Goal: Find specific page/section: Find specific page/section

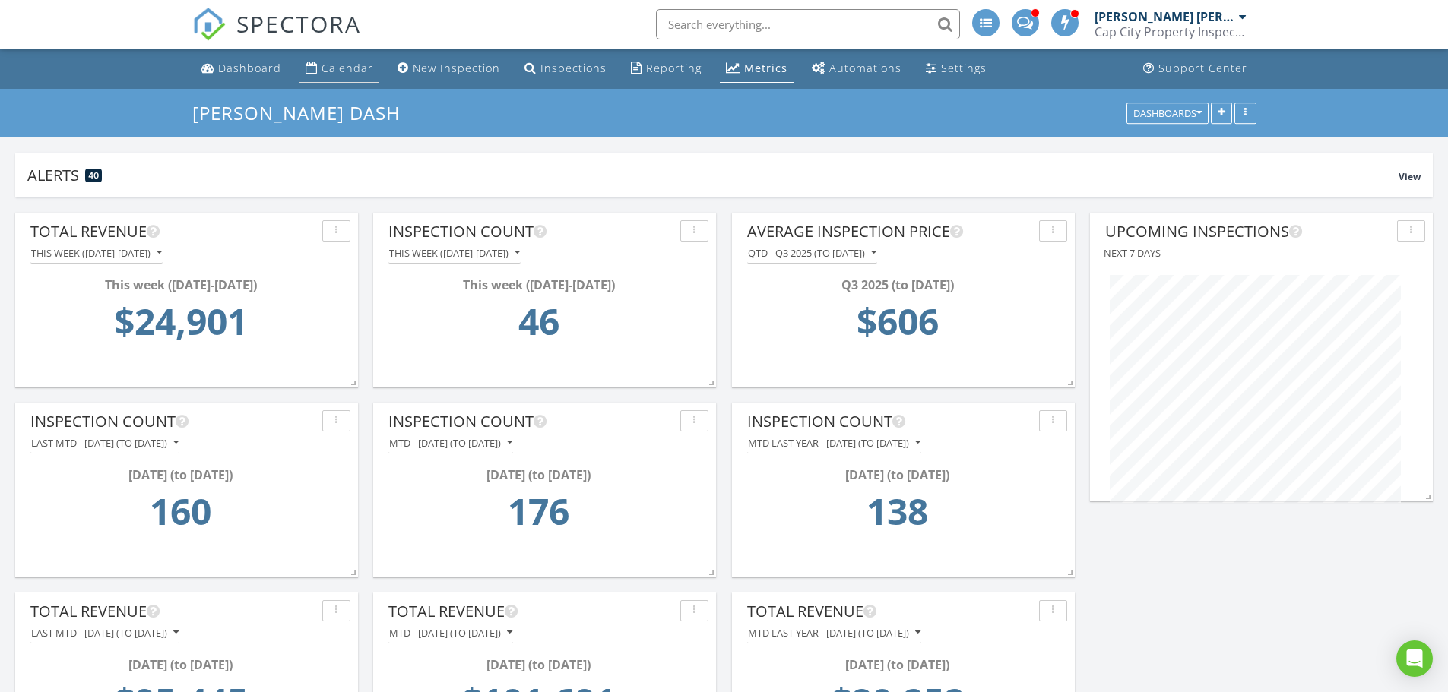
click at [342, 65] on div "Calendar" at bounding box center [347, 68] width 52 height 14
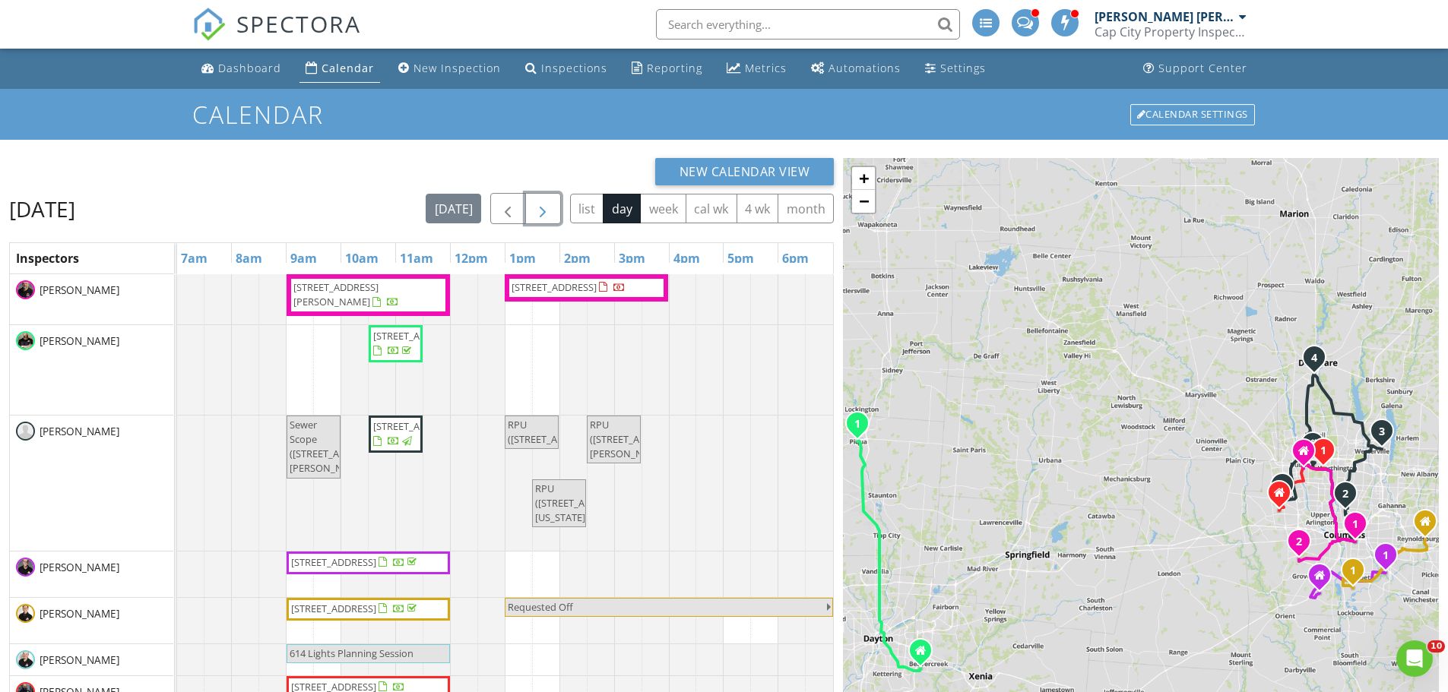
click at [552, 209] on button "button" at bounding box center [543, 208] width 36 height 31
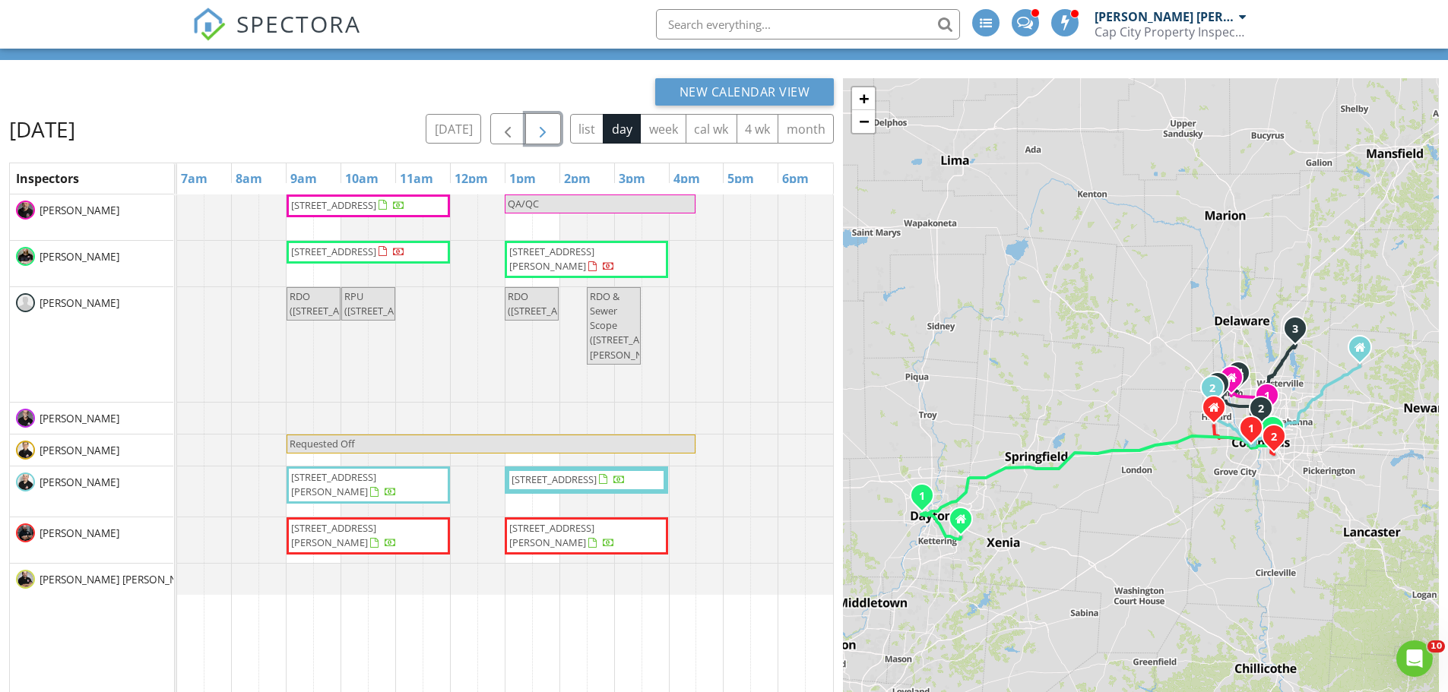
scroll to position [50, 0]
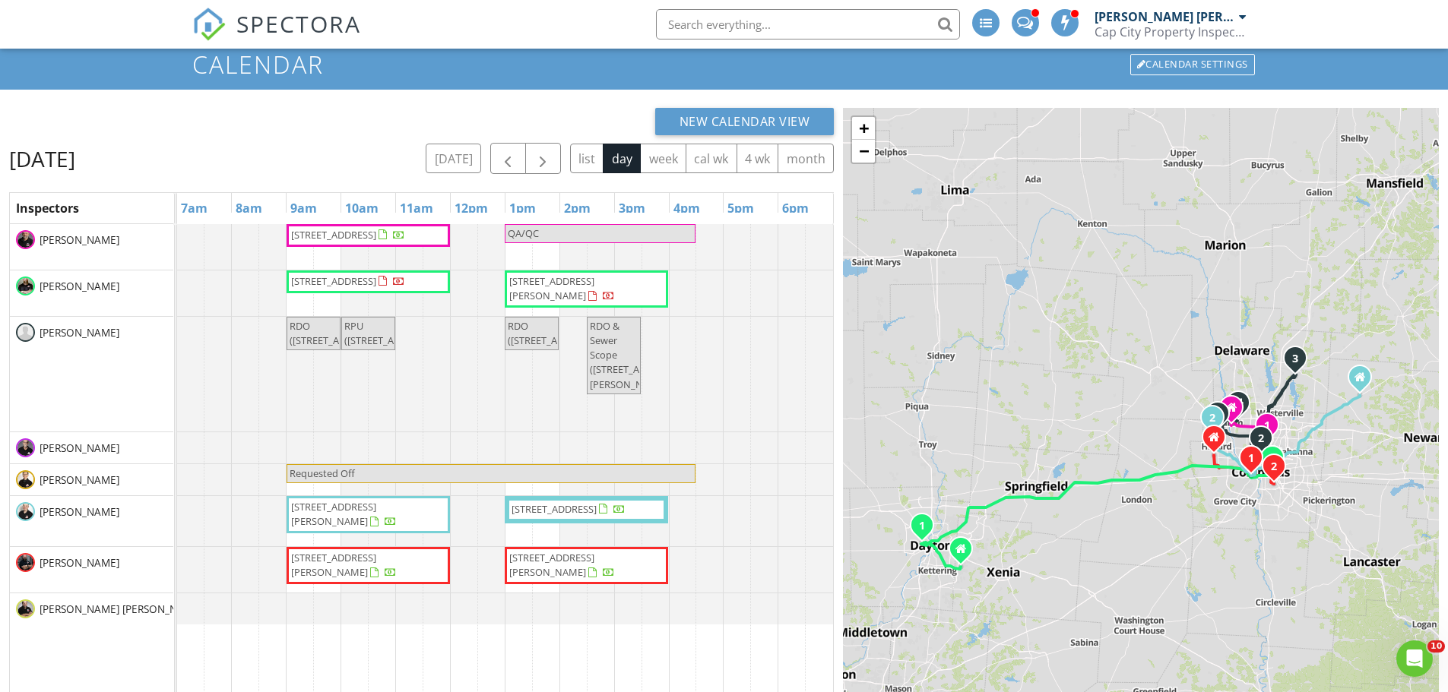
click at [363, 111] on div "New Calendar View" at bounding box center [421, 121] width 825 height 27
click at [546, 157] on span "button" at bounding box center [542, 159] width 18 height 18
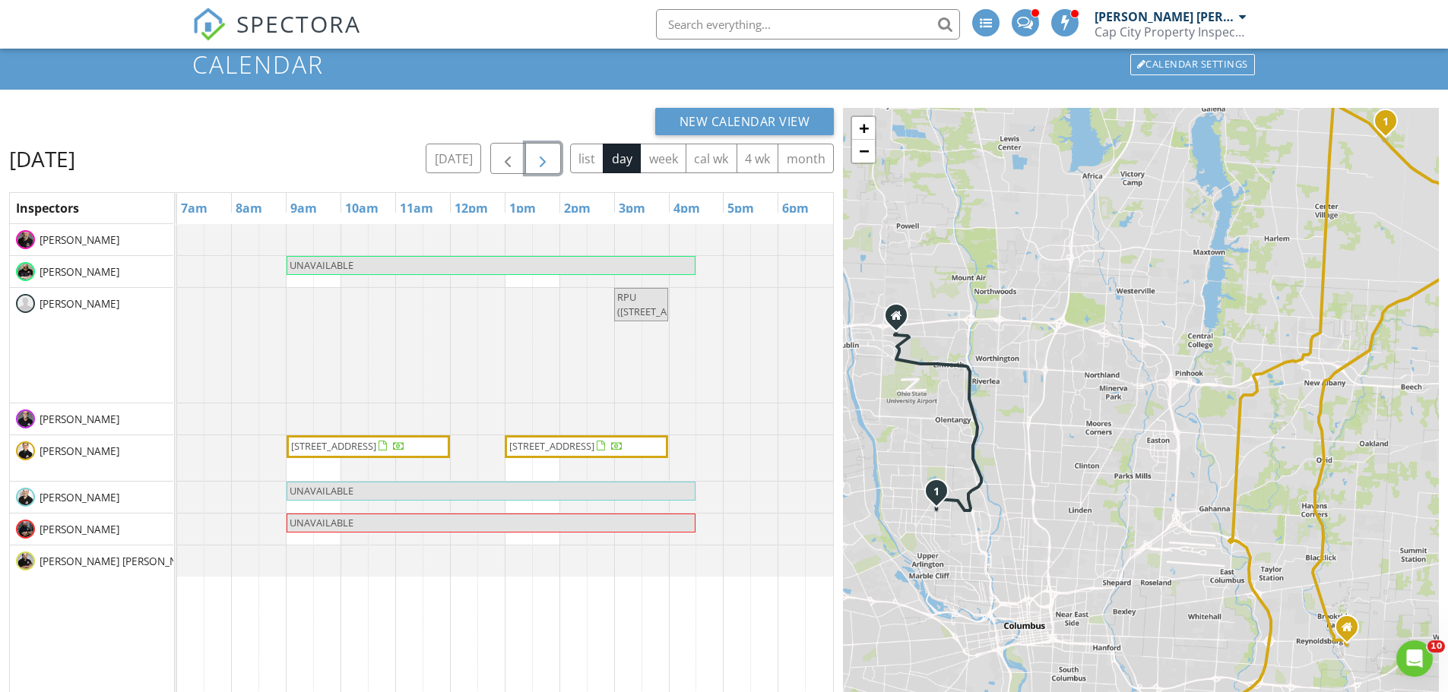
click at [546, 157] on span "button" at bounding box center [542, 159] width 18 height 18
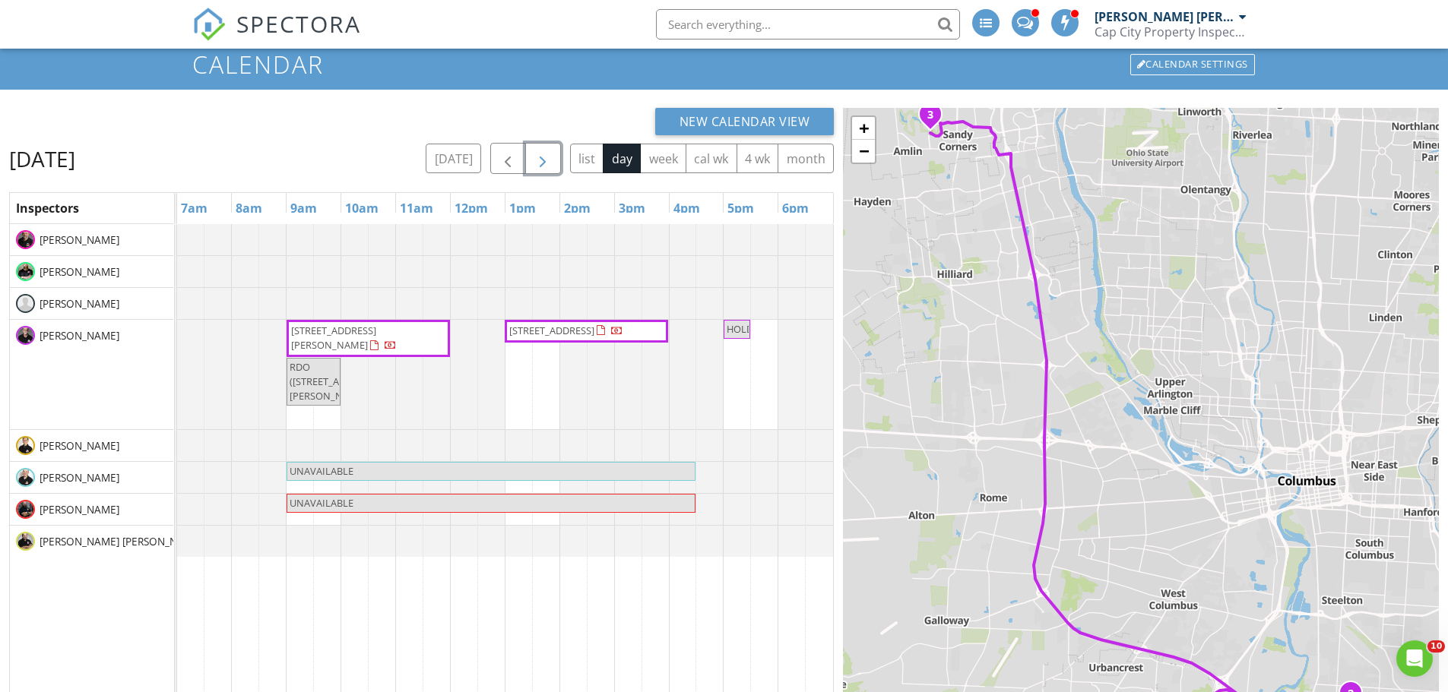
click at [546, 157] on span "button" at bounding box center [542, 159] width 18 height 18
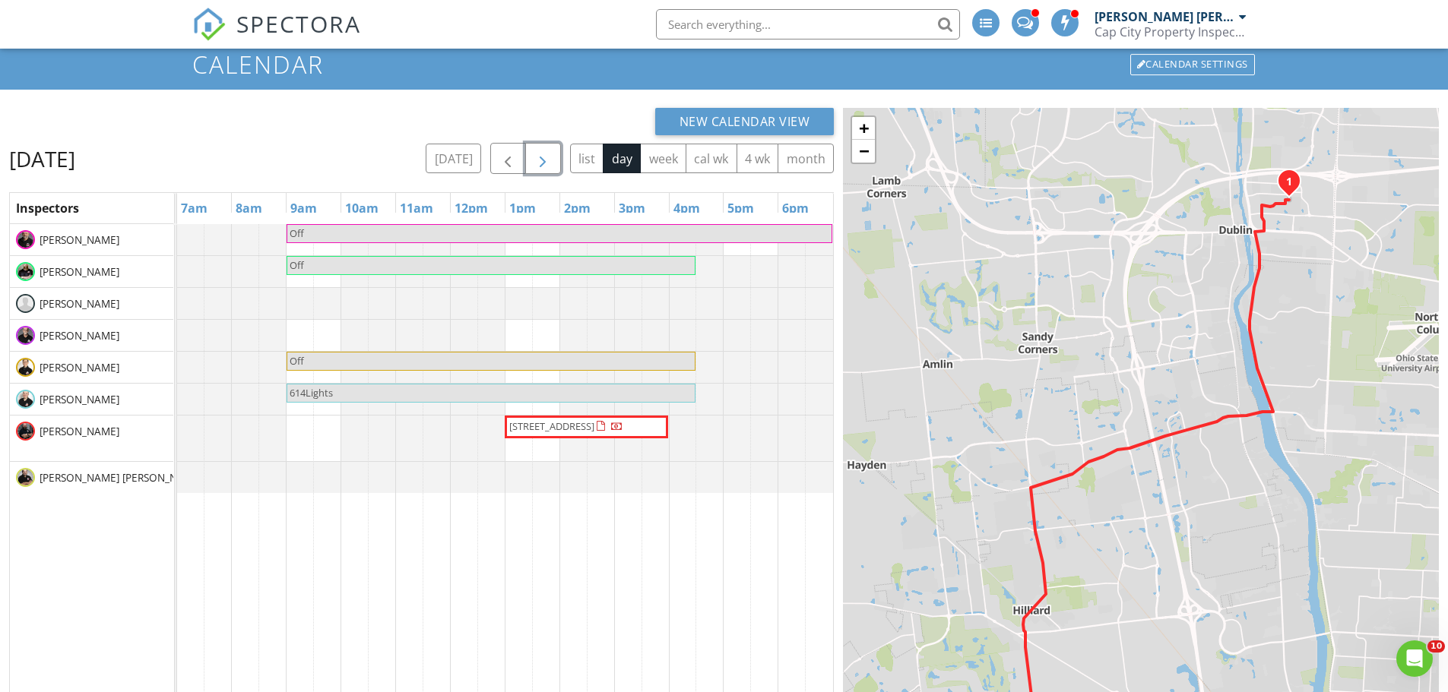
click at [546, 157] on span "button" at bounding box center [542, 159] width 18 height 18
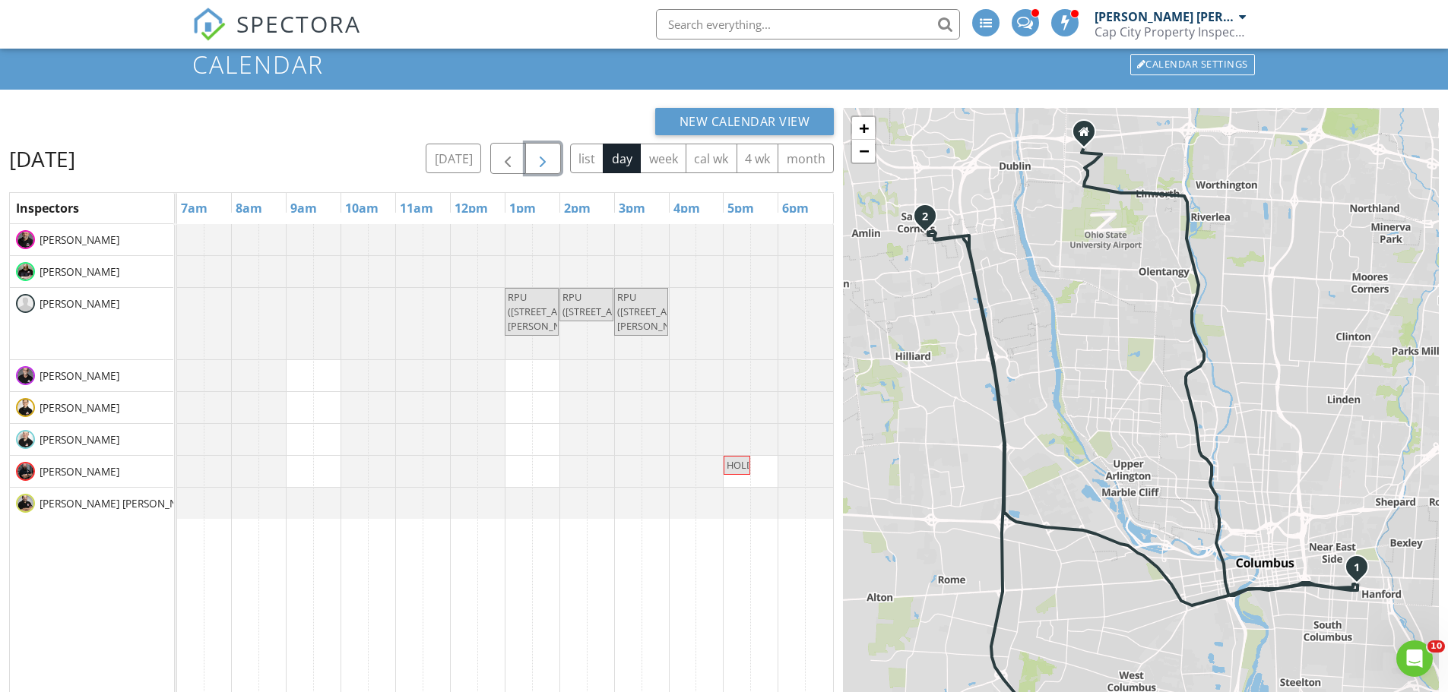
click at [546, 157] on span "button" at bounding box center [542, 159] width 18 height 18
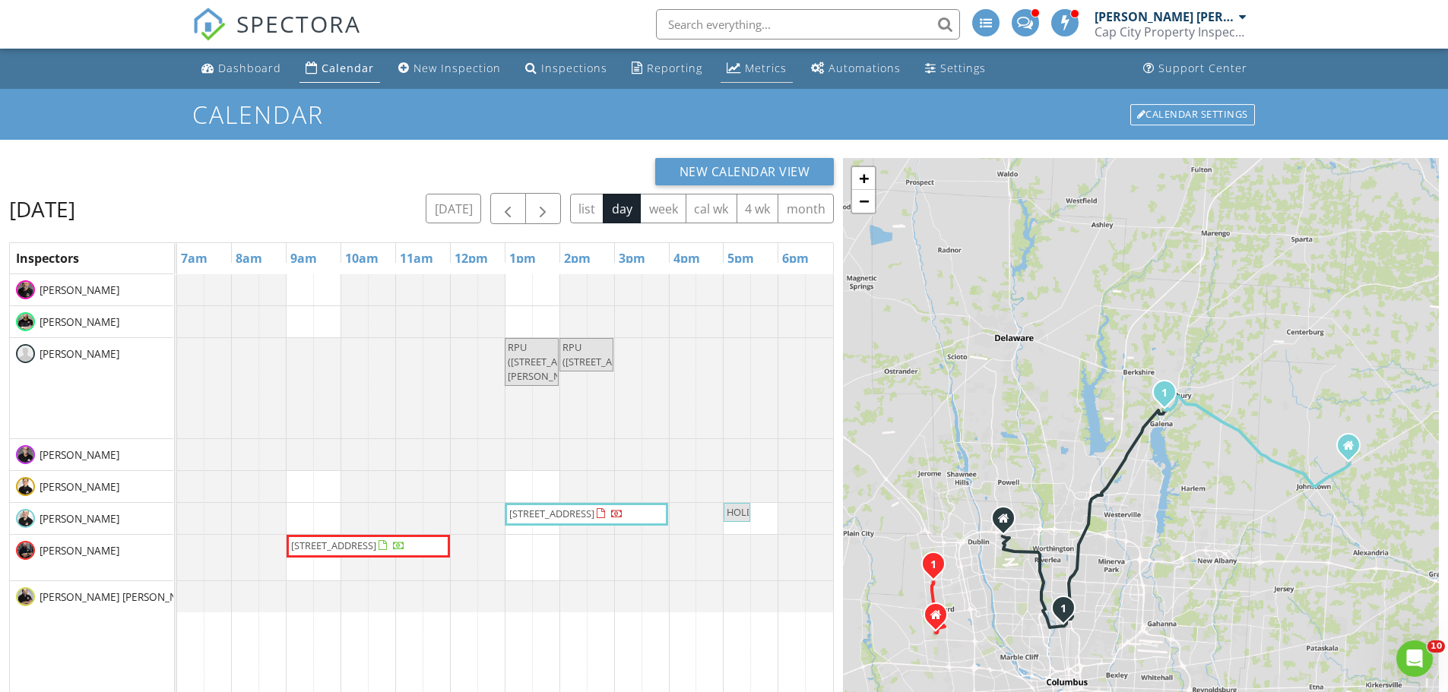
click at [745, 64] on div "Metrics" at bounding box center [766, 68] width 42 height 14
